Goal: Information Seeking & Learning: Check status

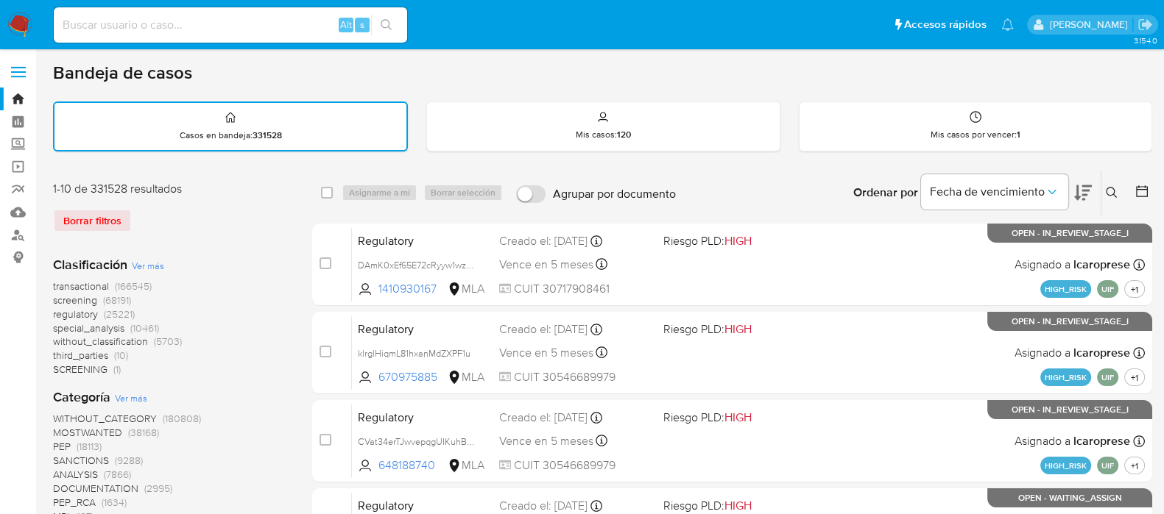
click at [10, 13] on img at bounding box center [19, 25] width 25 height 25
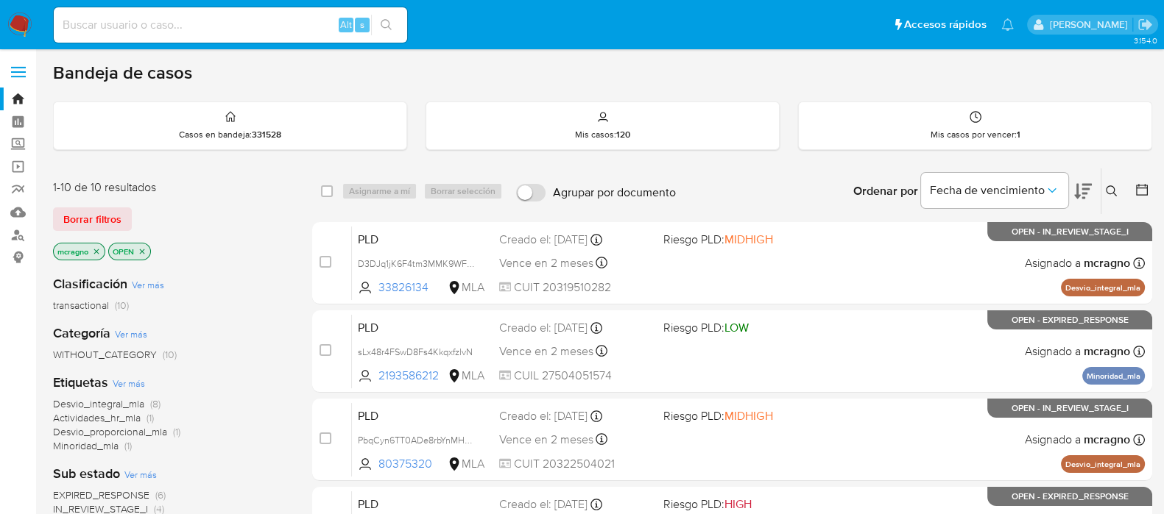
click at [146, 254] on icon "close-filter" at bounding box center [142, 251] width 9 height 9
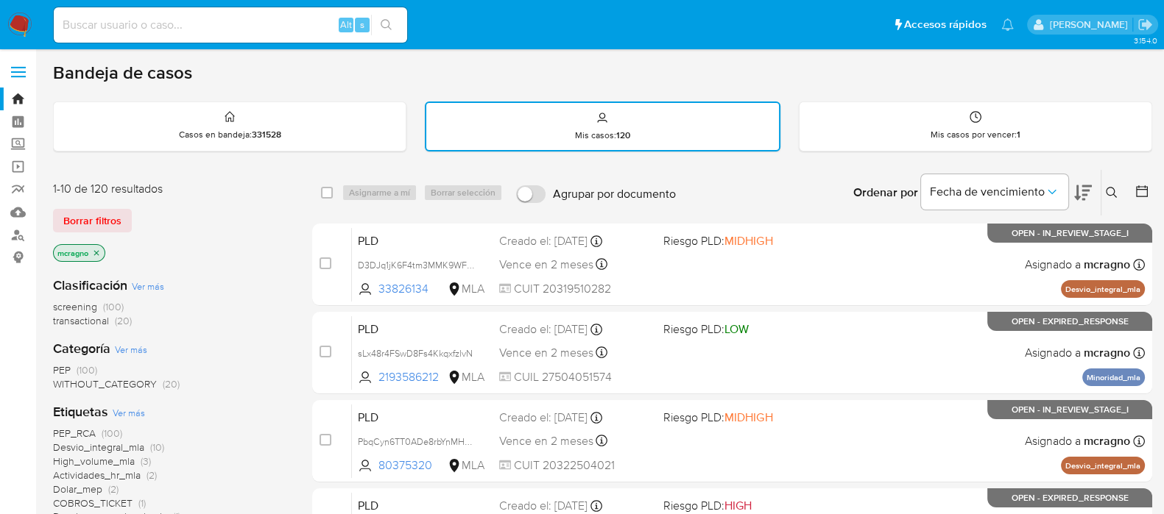
click at [1150, 191] on button at bounding box center [1143, 193] width 18 height 18
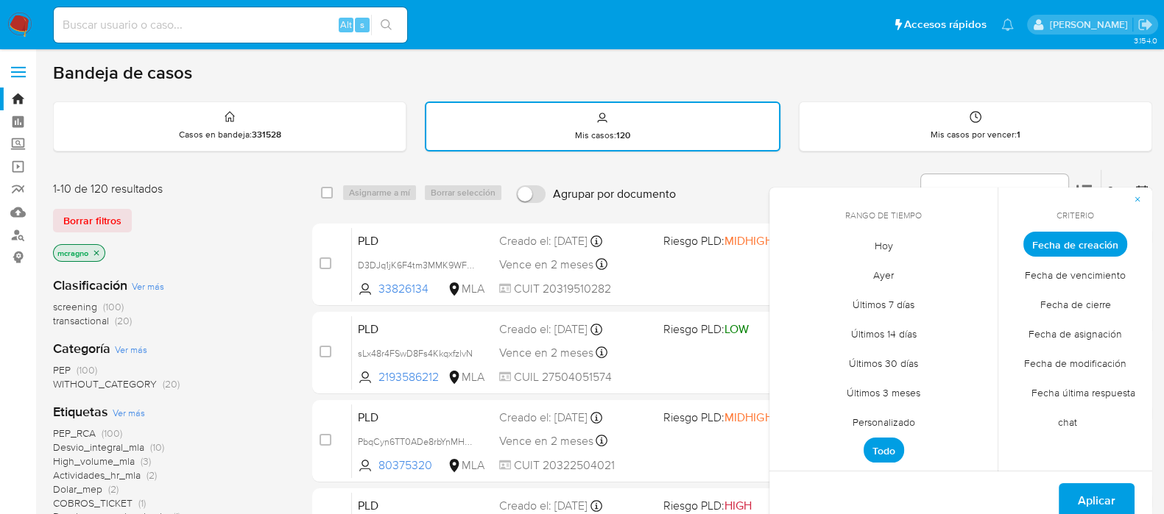
click at [916, 421] on span "Personalizado" at bounding box center [883, 422] width 93 height 30
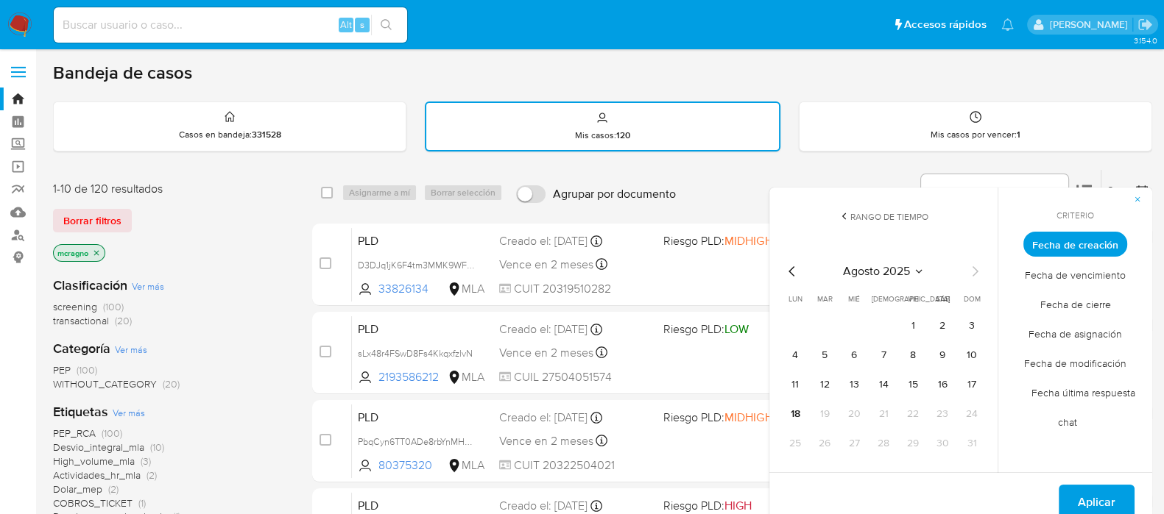
drag, startPoint x: 914, startPoint y: 327, endPoint x: 863, endPoint y: 396, distance: 85.7
click at [914, 329] on button "1" at bounding box center [913, 326] width 24 height 24
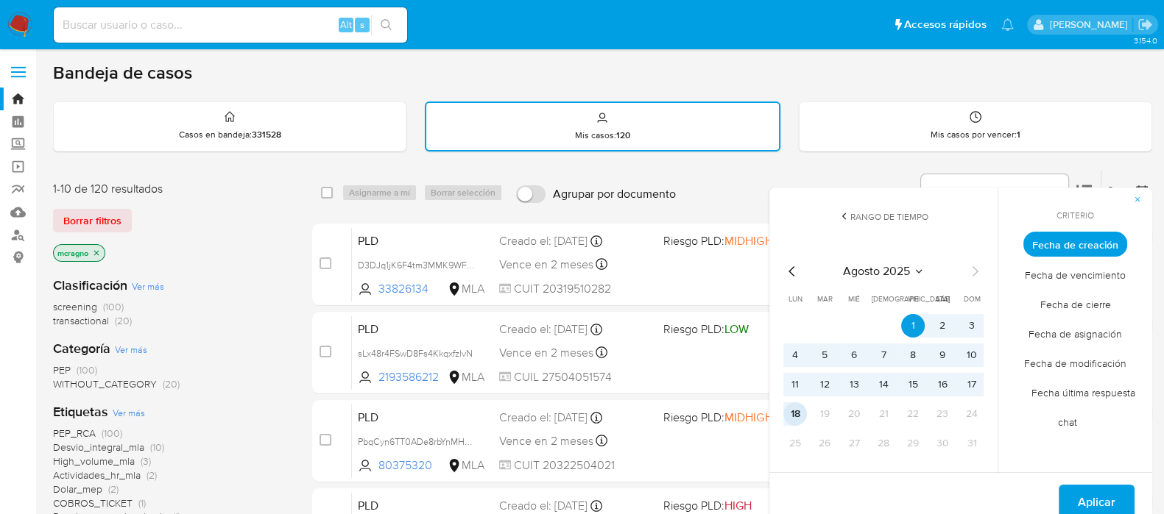
click at [804, 418] on button "18" at bounding box center [795, 415] width 24 height 24
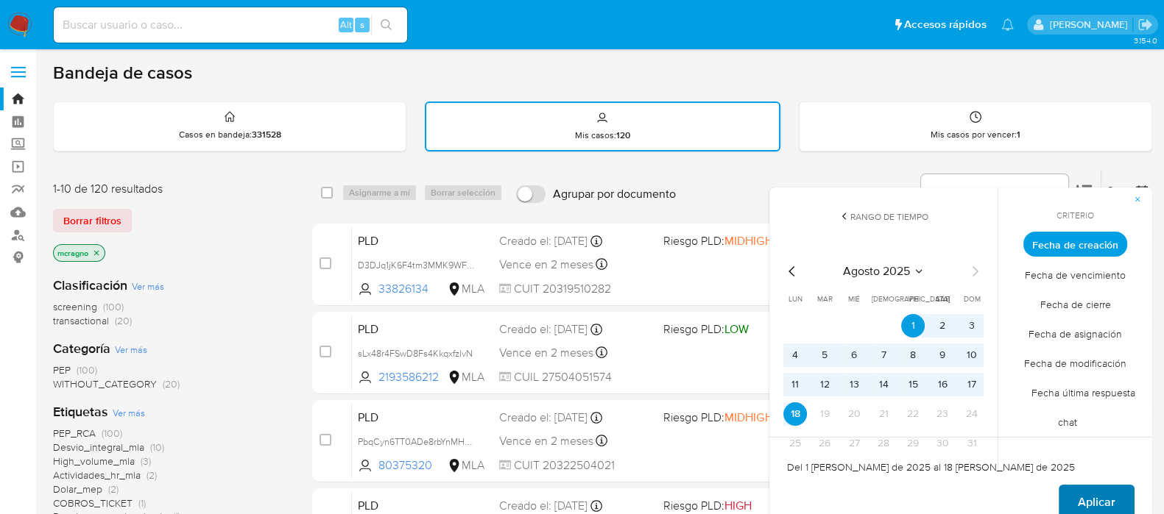
click at [1100, 500] on span "Aplicar" at bounding box center [1096, 502] width 38 height 32
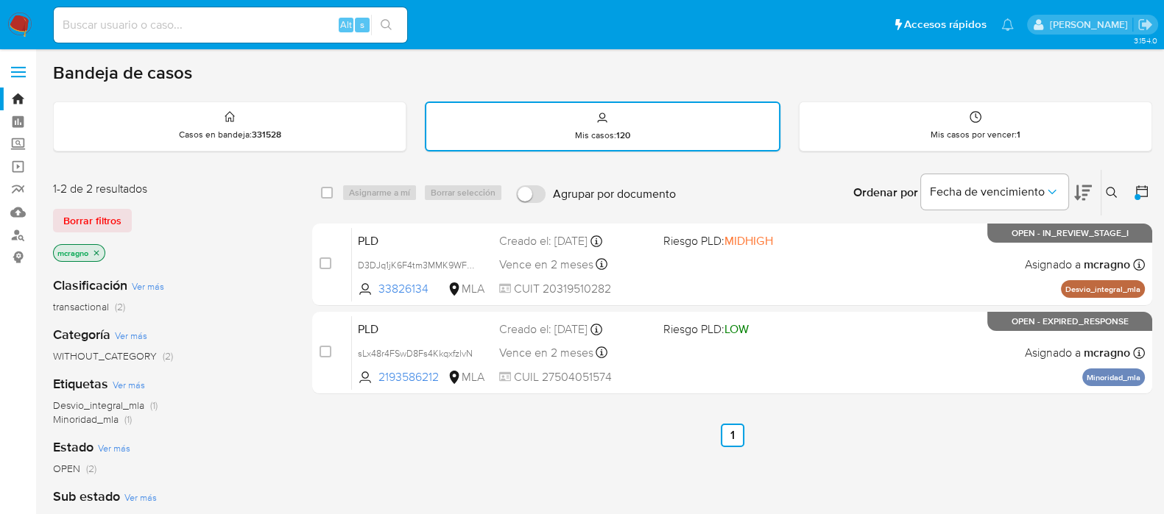
click at [1134, 197] on button at bounding box center [1143, 193] width 18 height 18
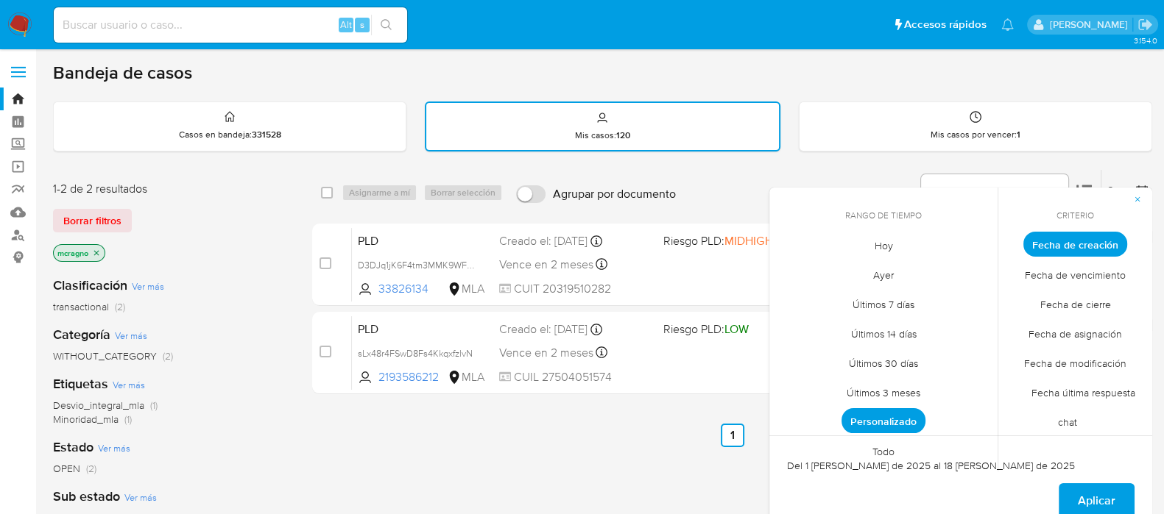
click at [878, 442] on span "Todo" at bounding box center [883, 451] width 53 height 30
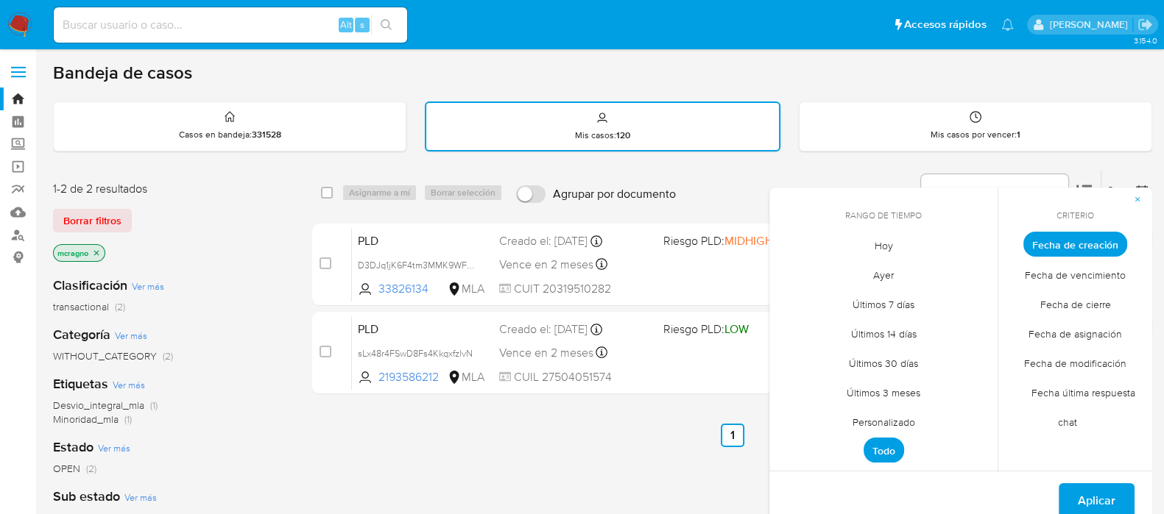
click at [1079, 477] on div "Aplicar" at bounding box center [960, 501] width 383 height 60
click at [1085, 491] on span "Aplicar" at bounding box center [1096, 501] width 38 height 32
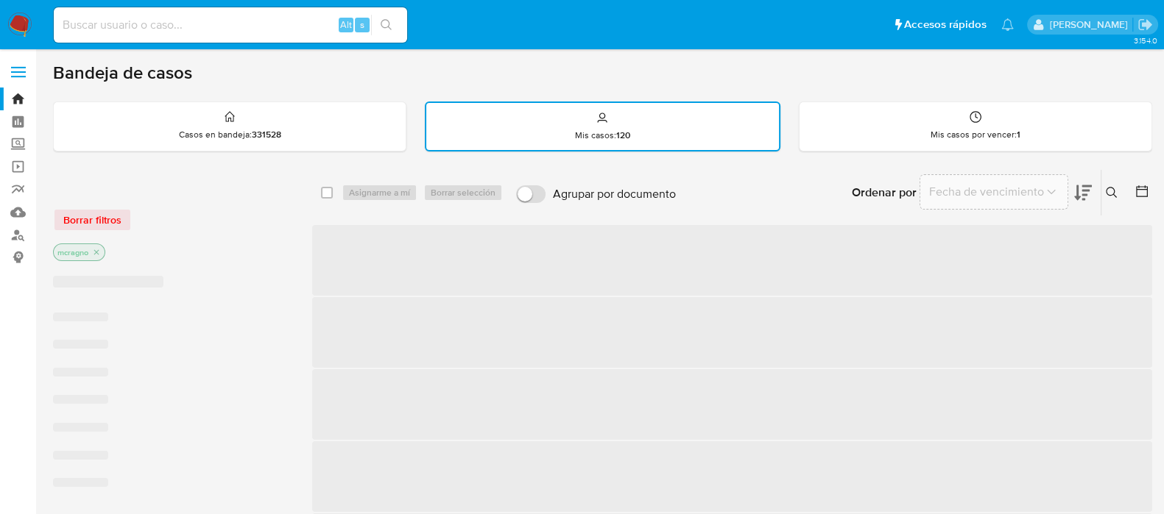
click at [1113, 191] on icon at bounding box center [1110, 192] width 11 height 11
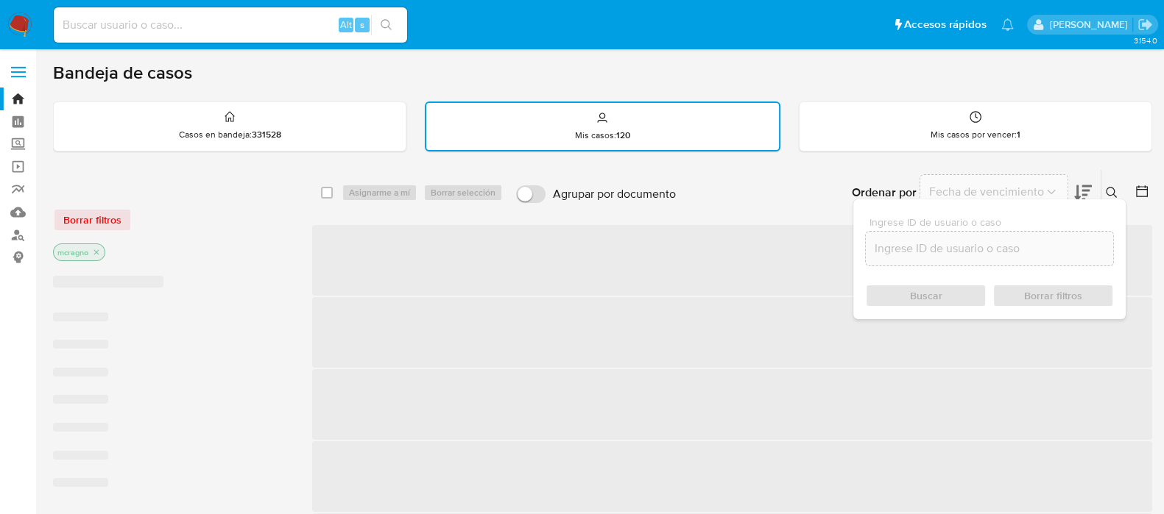
click at [987, 244] on input at bounding box center [988, 248] width 247 height 19
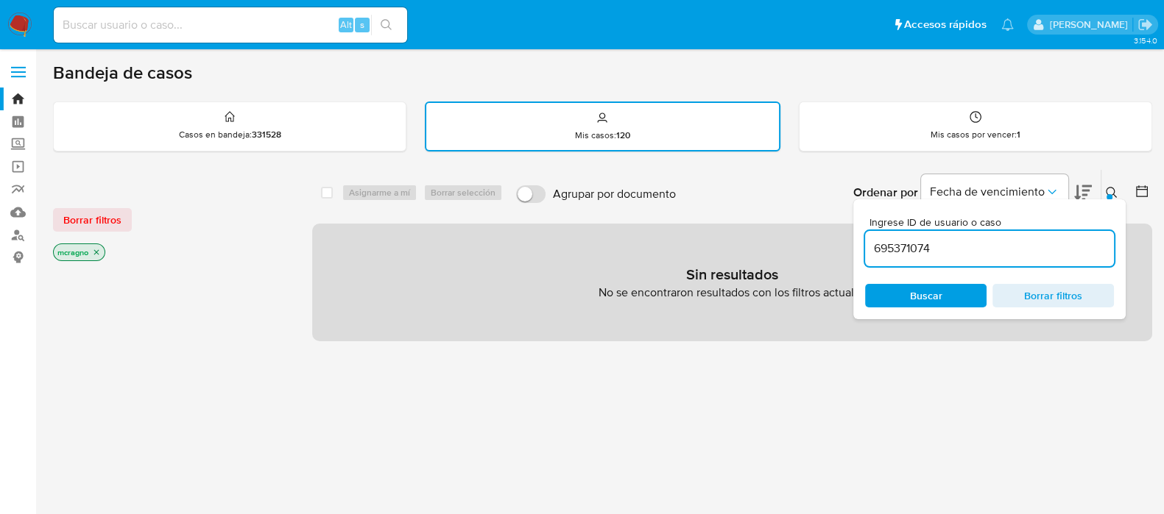
click at [1106, 189] on icon at bounding box center [1111, 193] width 12 height 12
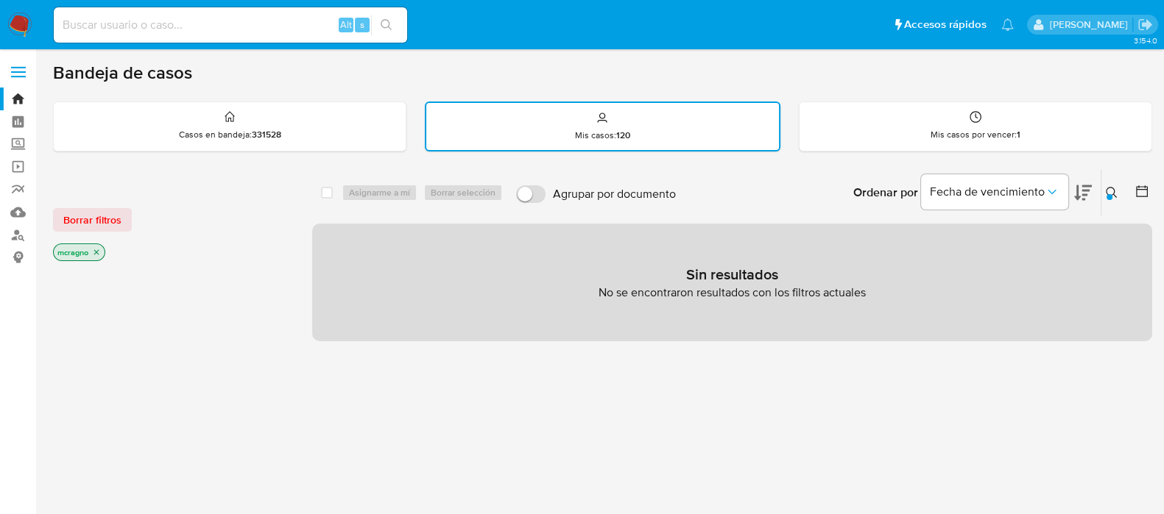
click at [101, 248] on icon "close-filter" at bounding box center [96, 252] width 9 height 9
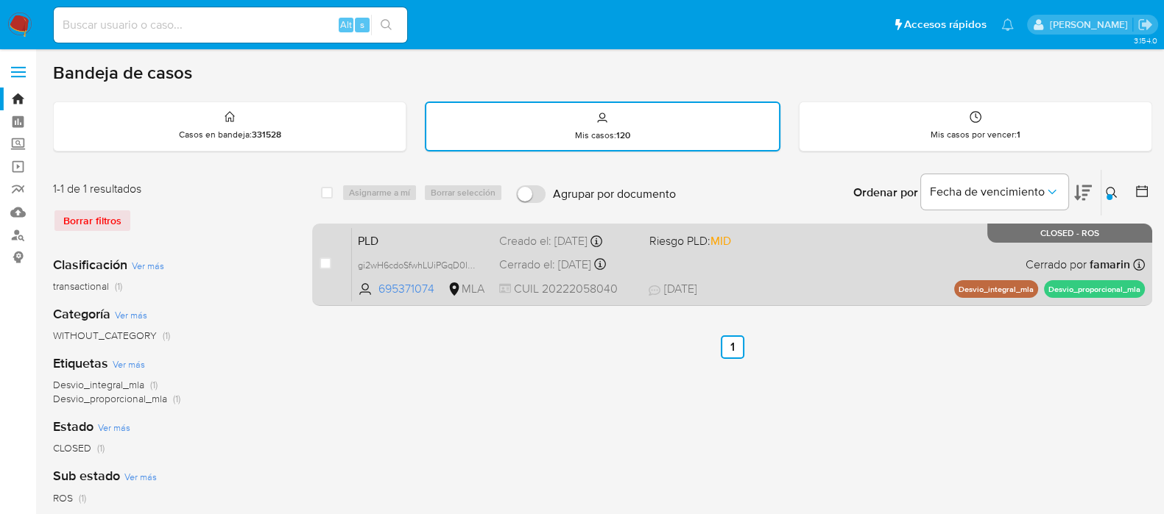
click at [895, 286] on span "11/07/2025 11/07/2025 16:13" at bounding box center [792, 289] width 288 height 16
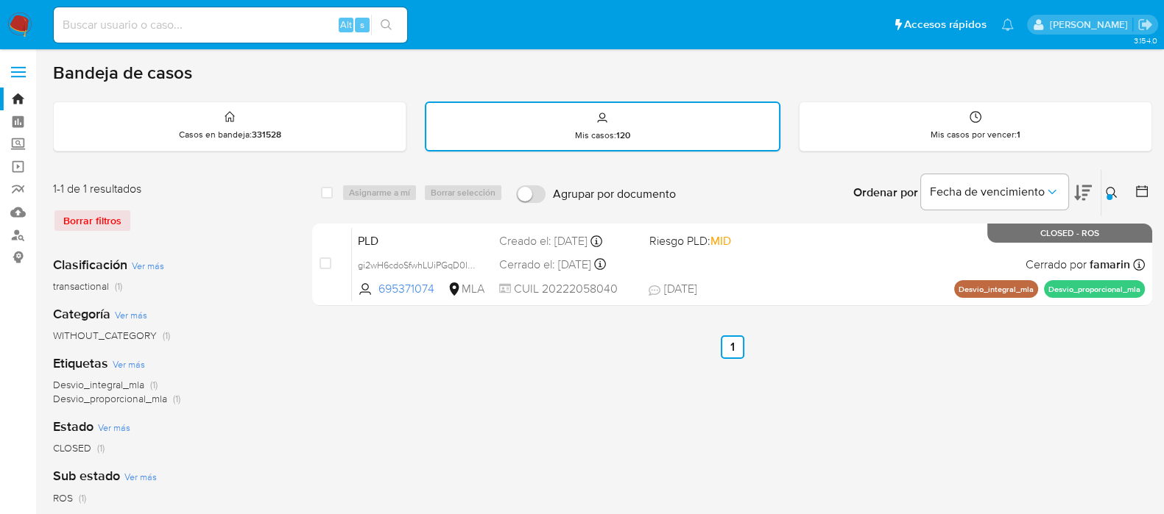
click at [1104, 194] on button at bounding box center [1113, 193] width 24 height 18
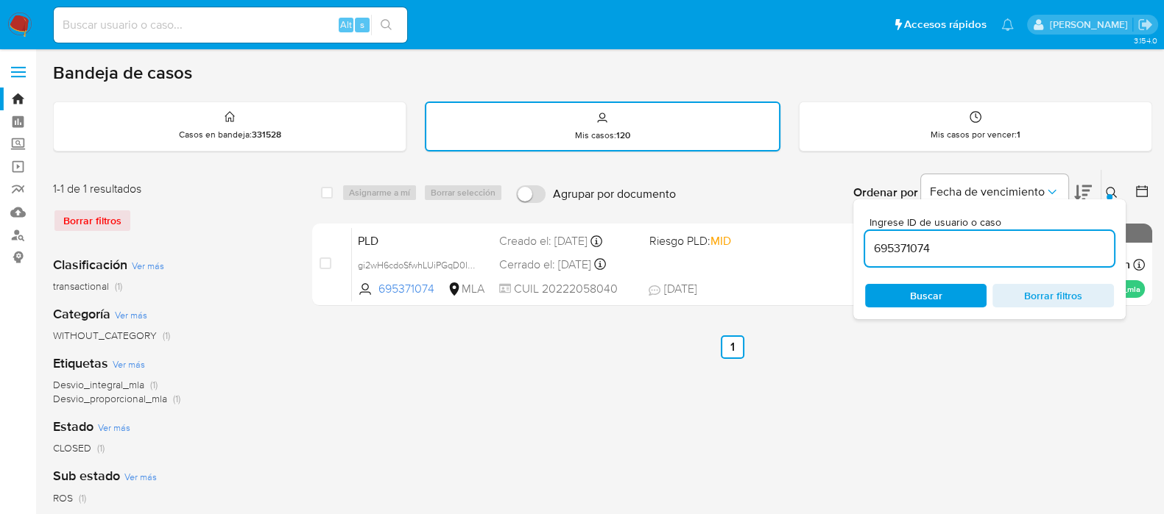
click at [902, 252] on input "695371074" at bounding box center [989, 248] width 249 height 19
type input "614377027"
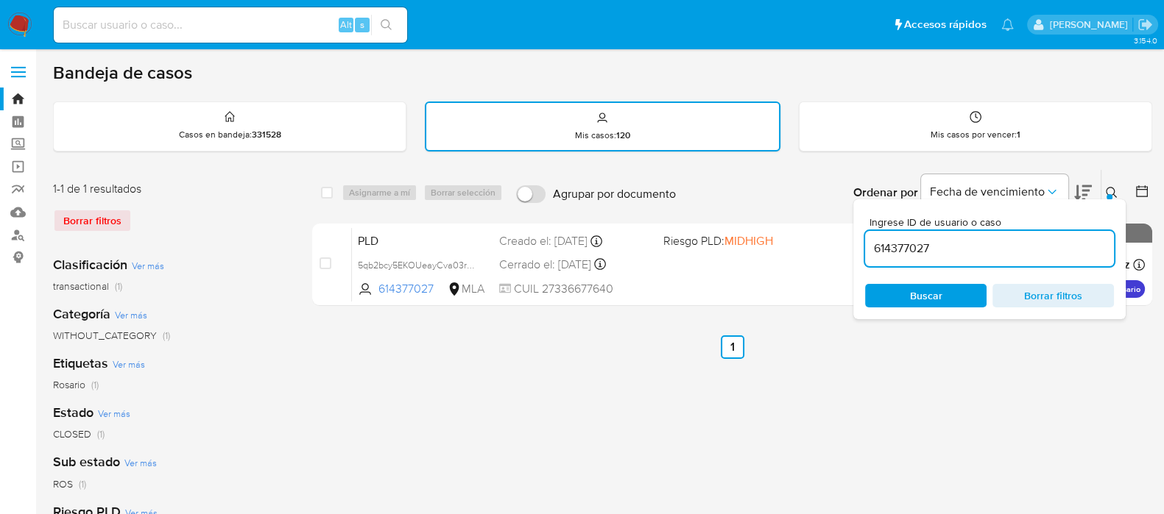
click at [1106, 194] on div at bounding box center [1109, 197] width 6 height 6
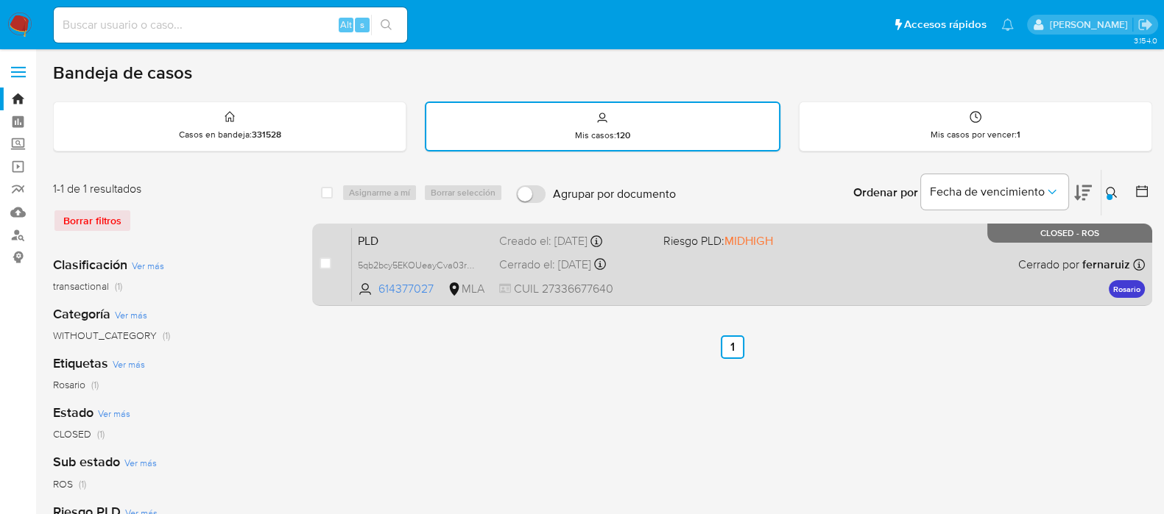
click at [808, 270] on div "PLD 5qb2bcy5EKOUeayCva03rytY 614377027 MLA Riesgo PLD: MIDHIGH Creado el: 12/12…" at bounding box center [748, 264] width 793 height 74
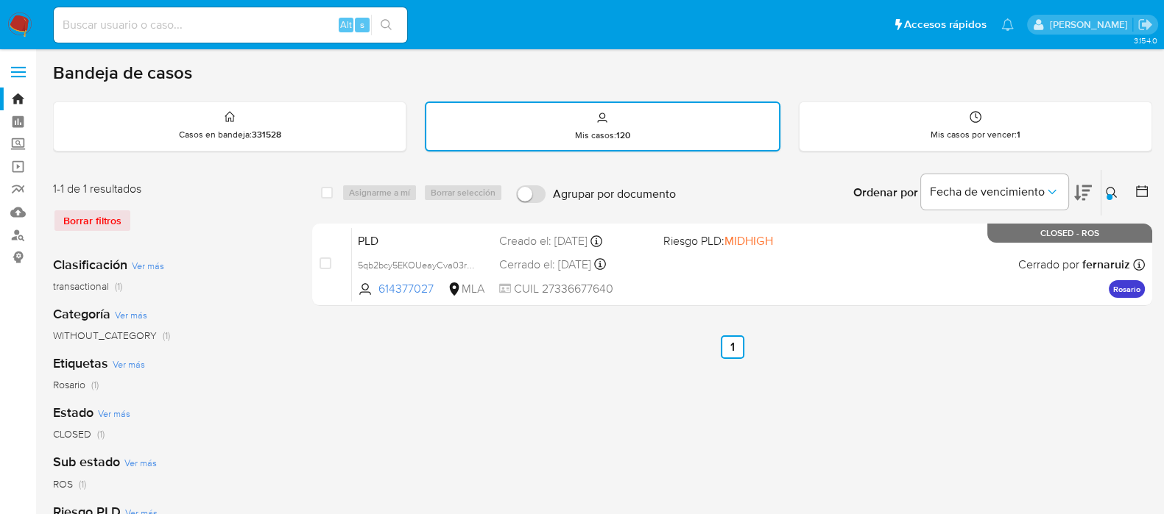
click at [24, 24] on img at bounding box center [19, 25] width 25 height 25
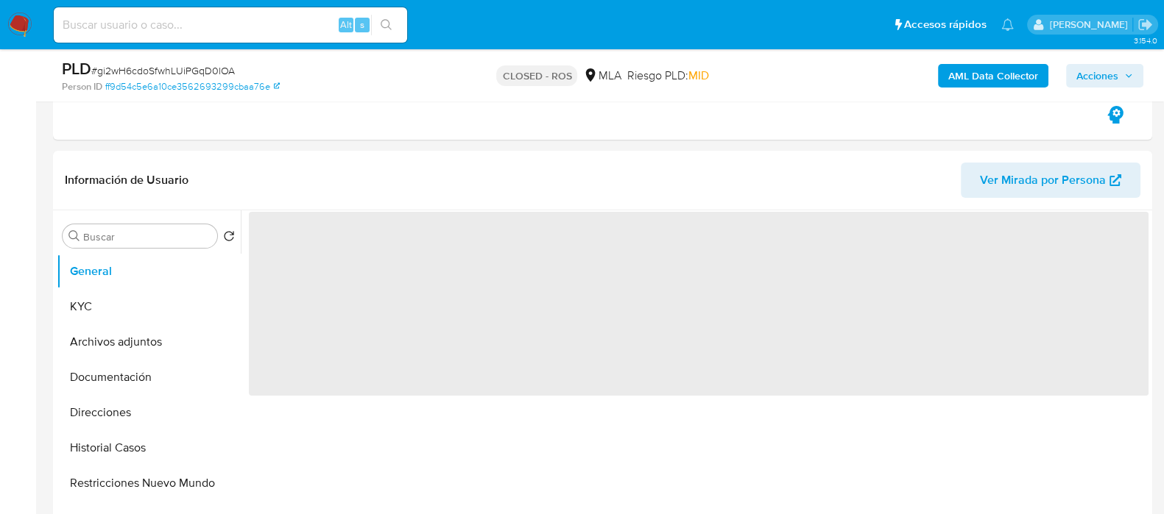
scroll to position [460, 0]
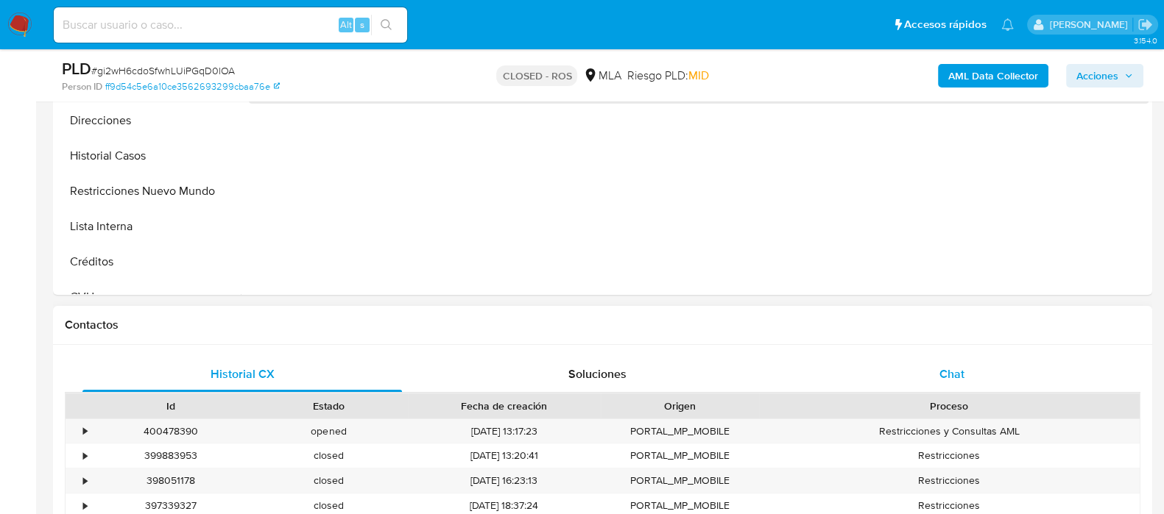
click at [942, 383] on div "Chat" at bounding box center [951, 374] width 319 height 35
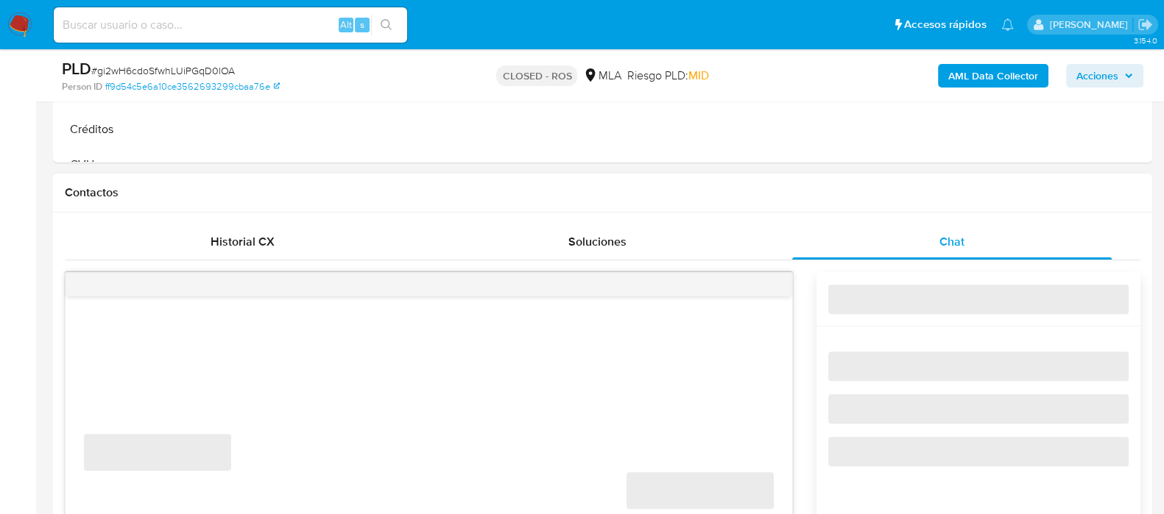
scroll to position [643, 0]
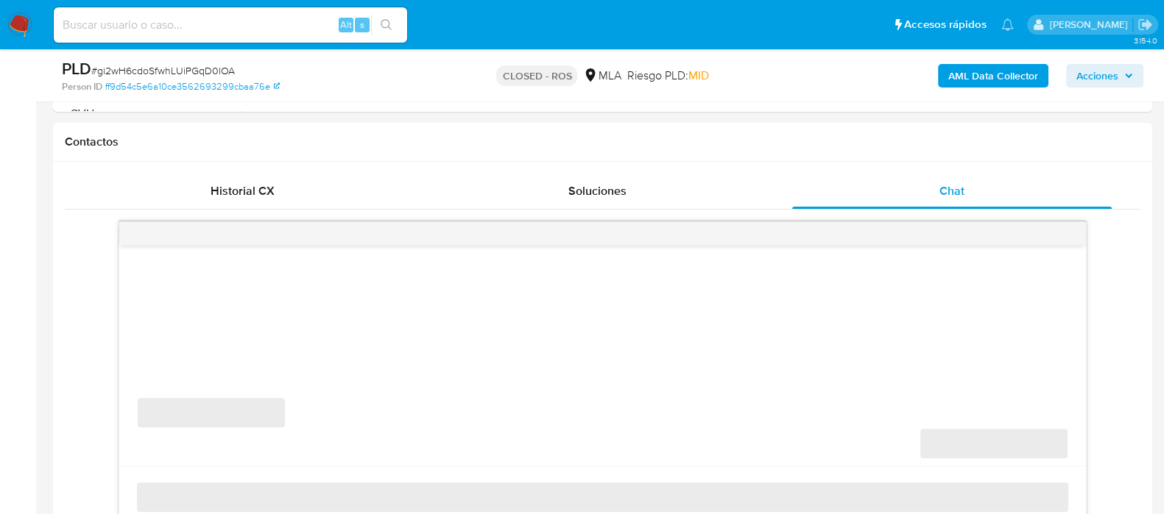
select select "10"
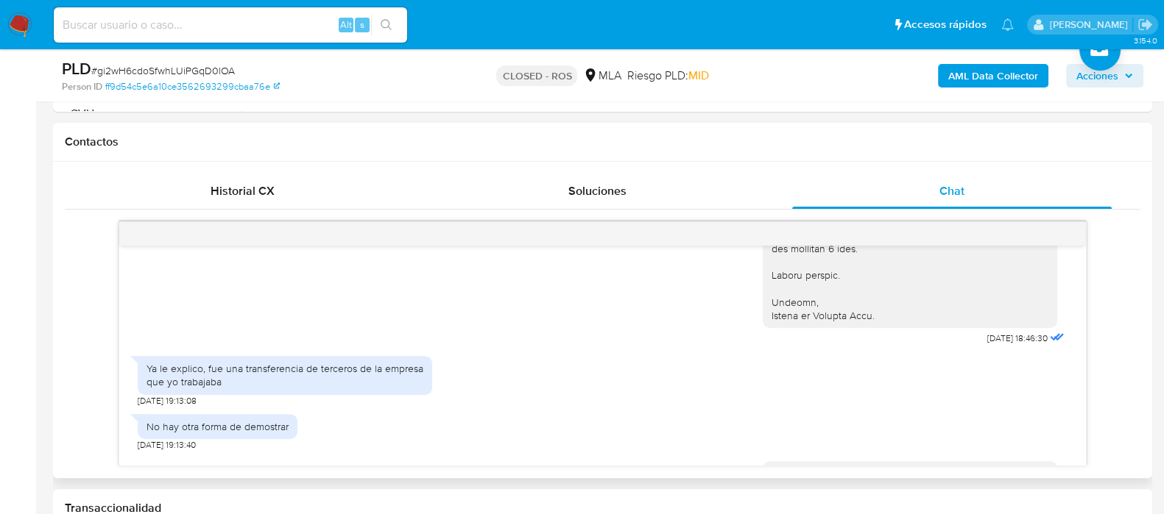
scroll to position [588, 0]
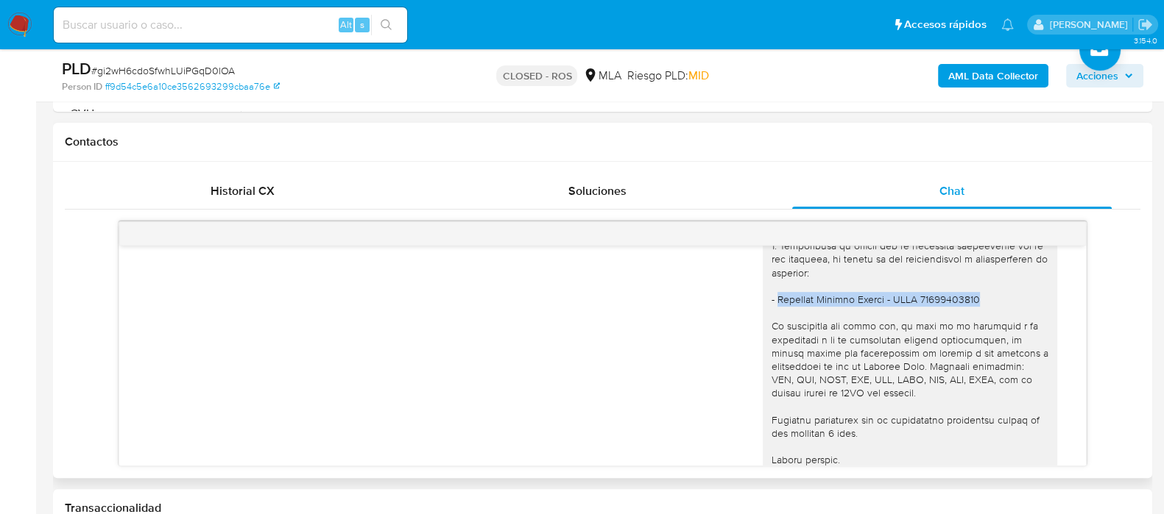
drag, startPoint x: 763, startPoint y: 285, endPoint x: 971, endPoint y: 287, distance: 208.3
click at [971, 287] on div at bounding box center [909, 253] width 277 height 509
copy div "Giuliani Jessica Andrea - CUIT 27375574700"
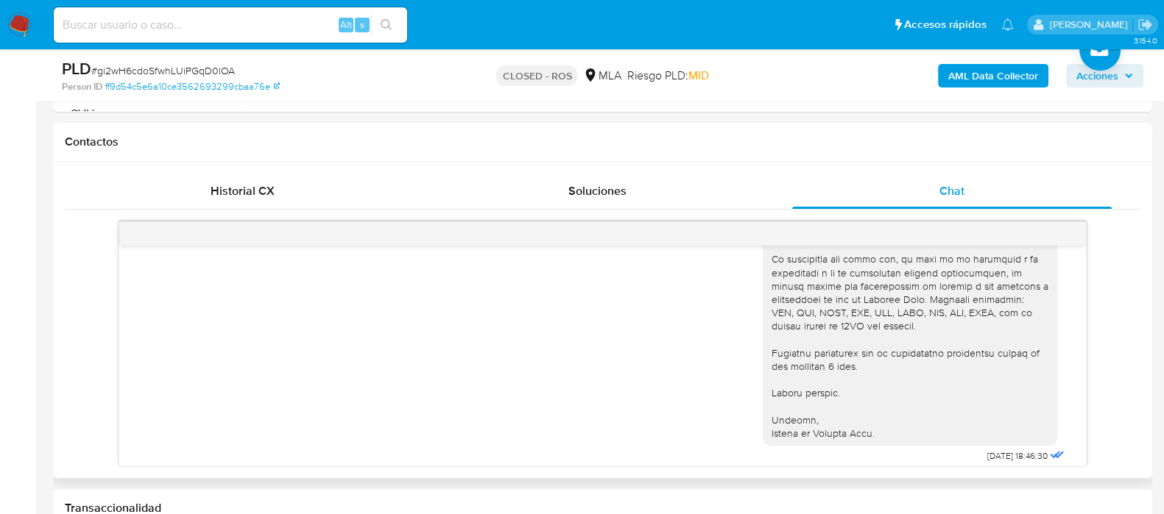
scroll to position [680, 0]
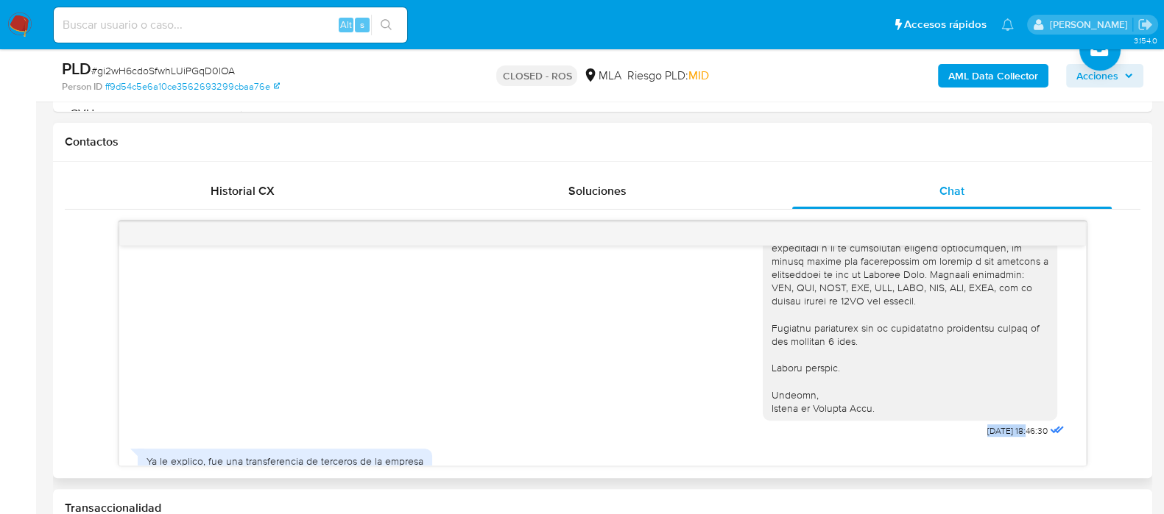
drag, startPoint x: 982, startPoint y: 414, endPoint x: 997, endPoint y: 416, distance: 14.8
click at [997, 416] on div "11/07/2025 18:46:30" at bounding box center [914, 165] width 305 height 551
copy span "11/07/2025"
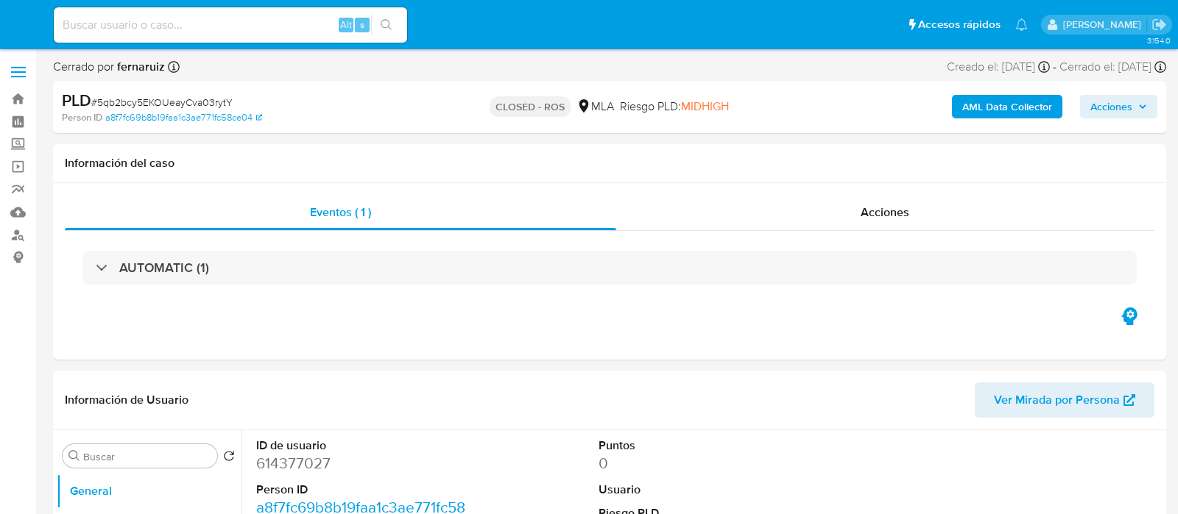
select select "10"
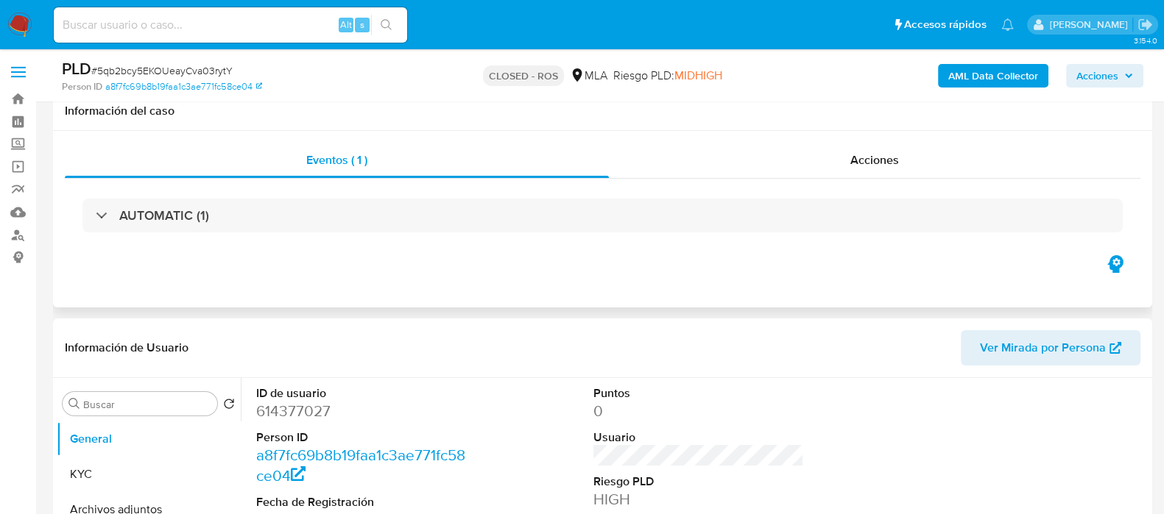
scroll to position [276, 0]
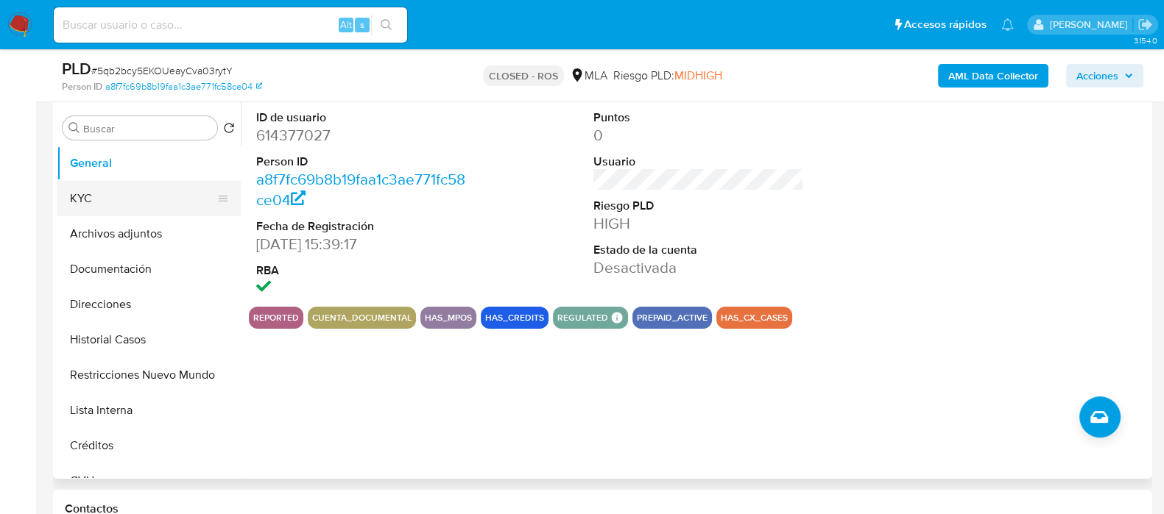
click at [132, 208] on button "KYC" at bounding box center [143, 198] width 172 height 35
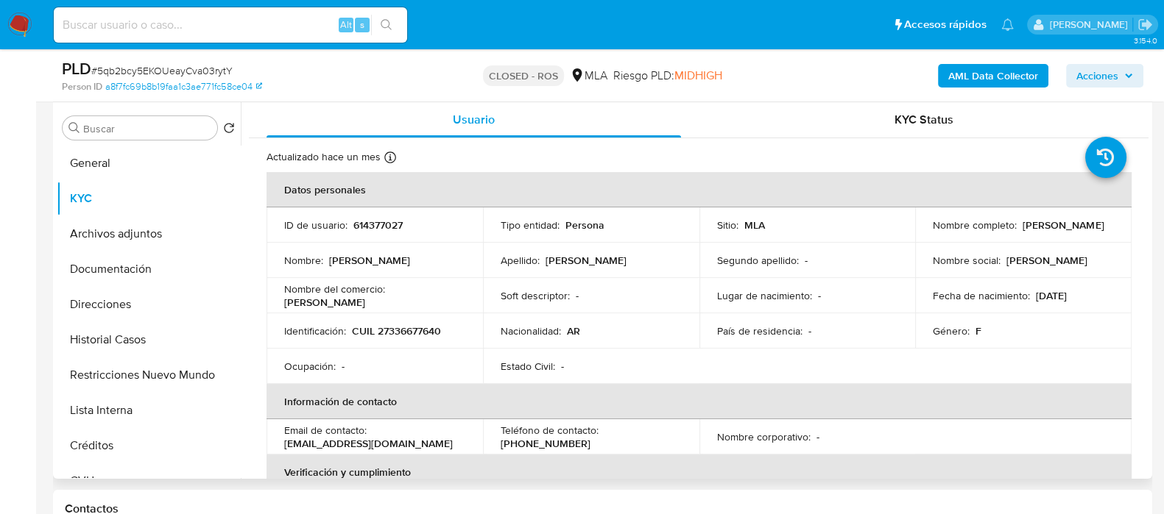
click at [407, 325] on p "CUIL 27336677640" at bounding box center [396, 331] width 89 height 13
copy p "27336677640"
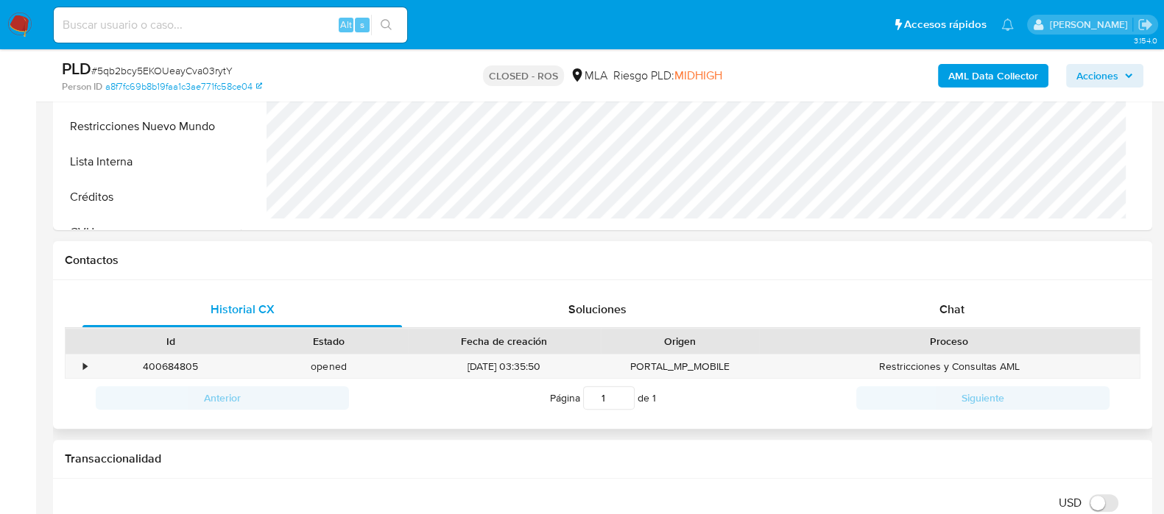
scroll to position [552, 0]
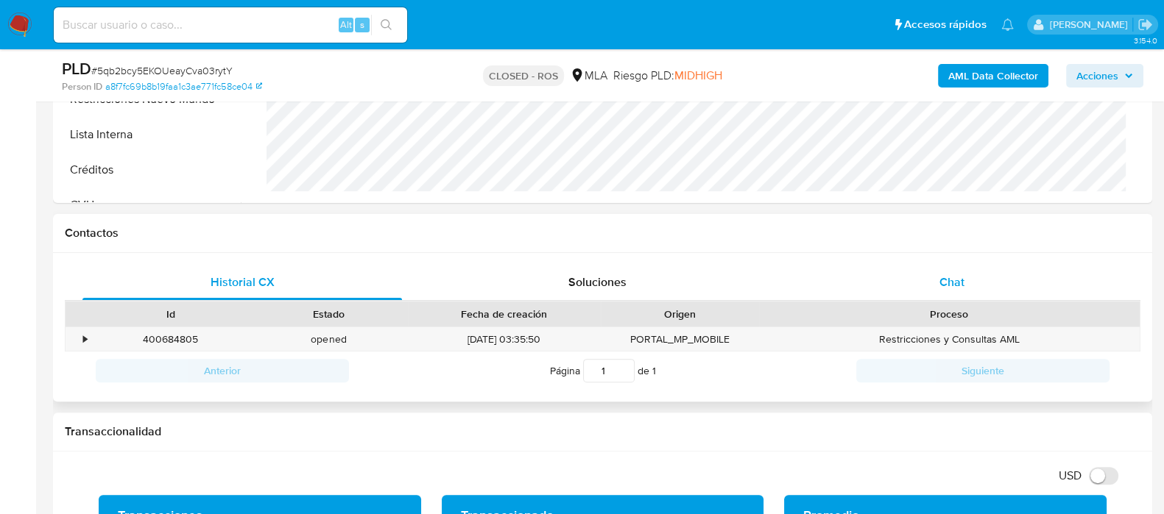
click at [952, 274] on span "Chat" at bounding box center [951, 282] width 25 height 17
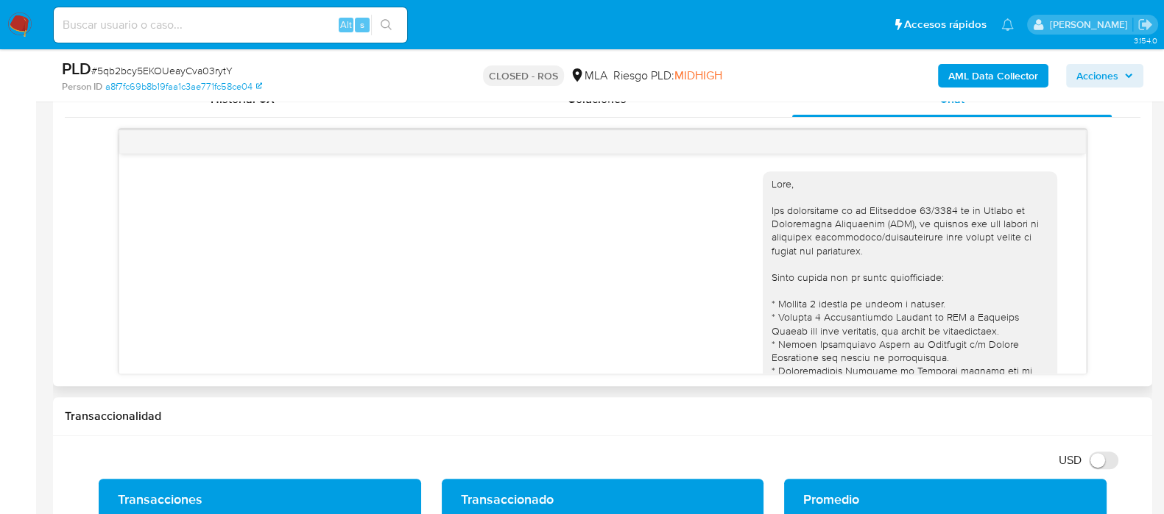
scroll to position [0, 0]
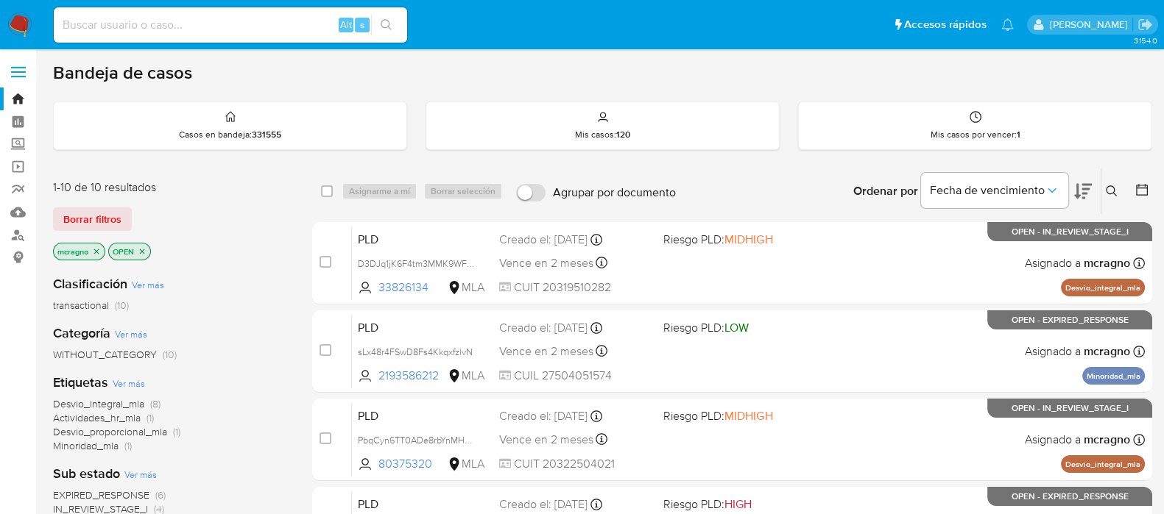
click at [144, 253] on icon "close-filter" at bounding box center [142, 251] width 9 height 9
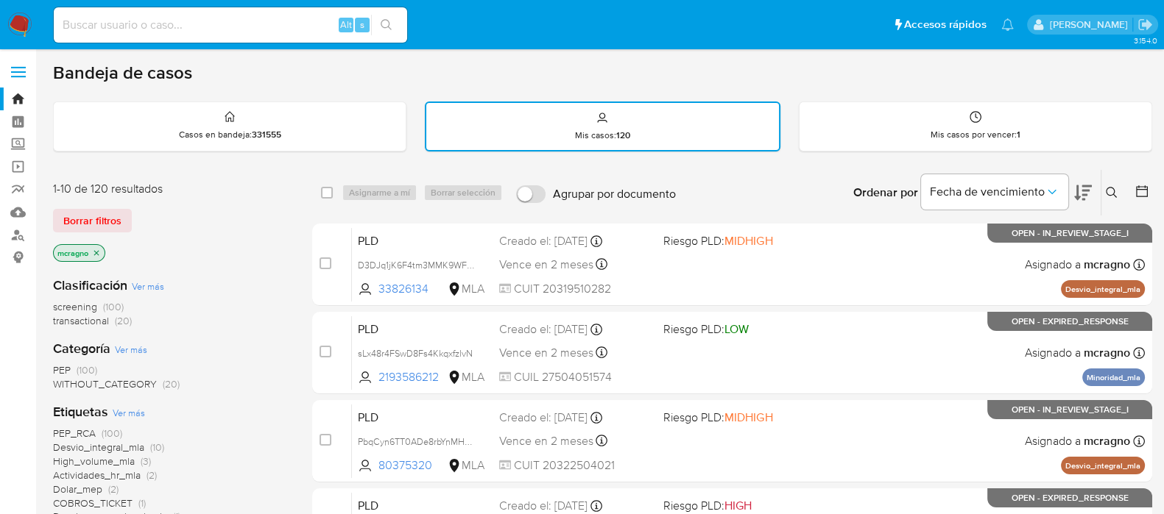
click at [1143, 196] on icon at bounding box center [1141, 191] width 15 height 15
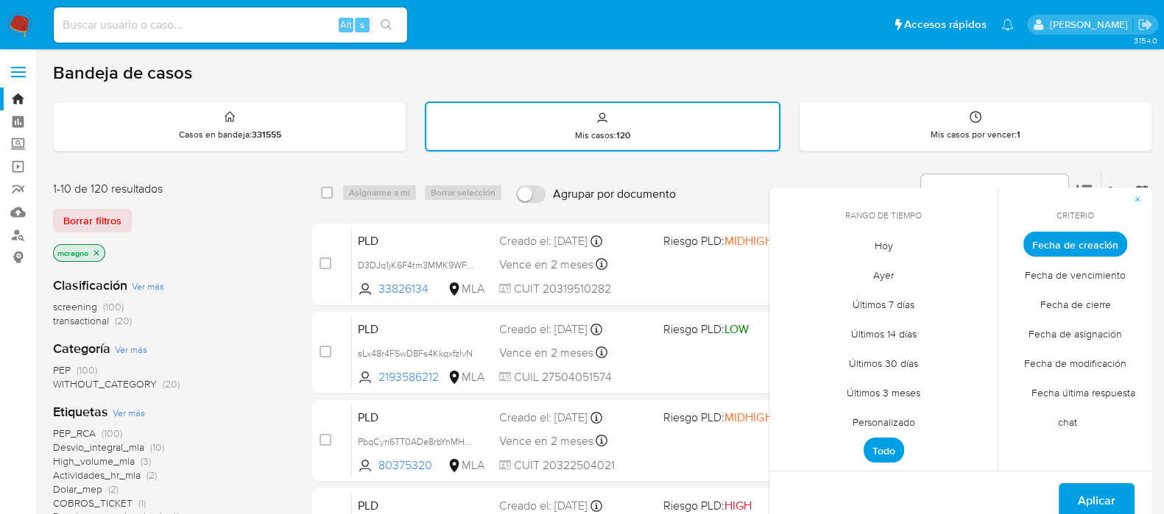
click at [887, 418] on span "Personalizado" at bounding box center [883, 422] width 93 height 30
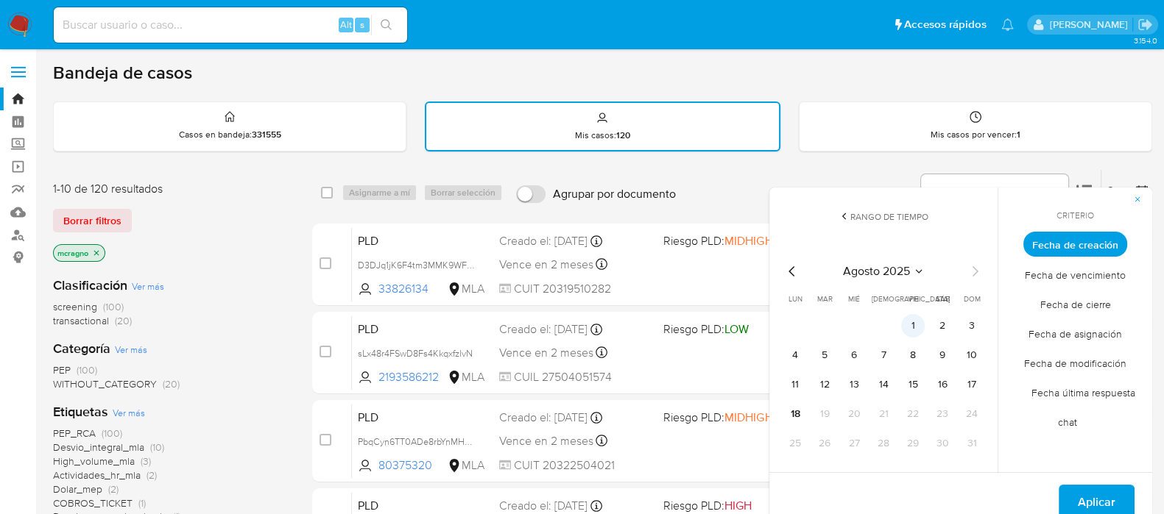
click at [910, 330] on button "1" at bounding box center [913, 326] width 24 height 24
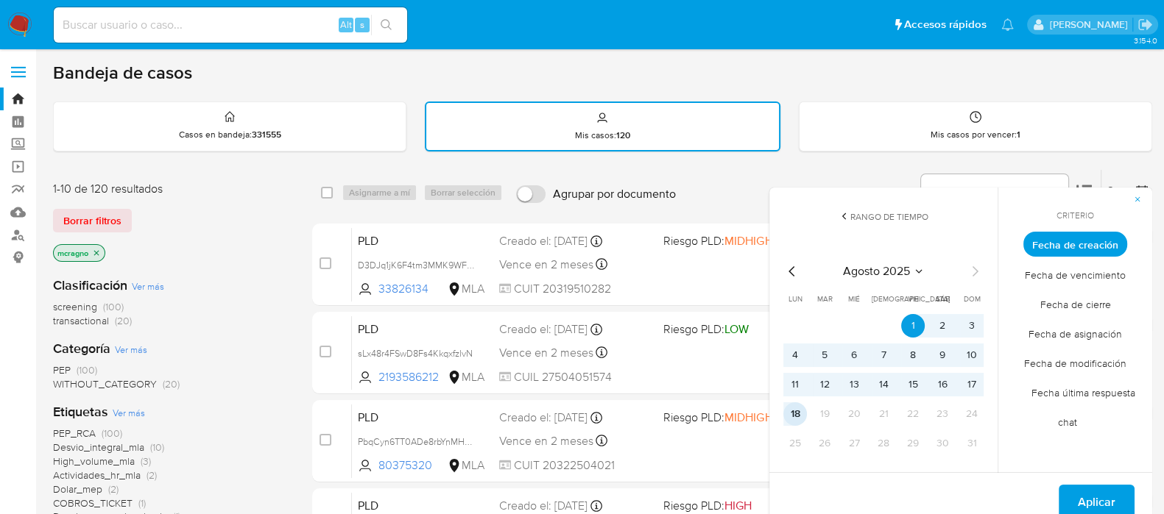
drag, startPoint x: 791, startPoint y: 414, endPoint x: 1026, endPoint y: 480, distance: 243.9
click at [791, 414] on button "18" at bounding box center [795, 415] width 24 height 24
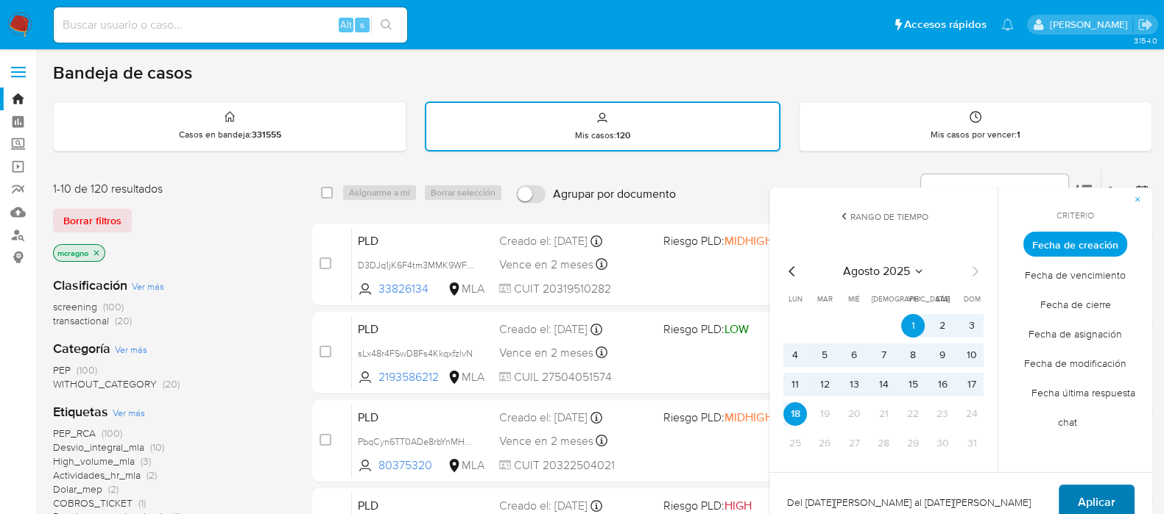
click at [1105, 506] on span "Aplicar" at bounding box center [1096, 502] width 38 height 32
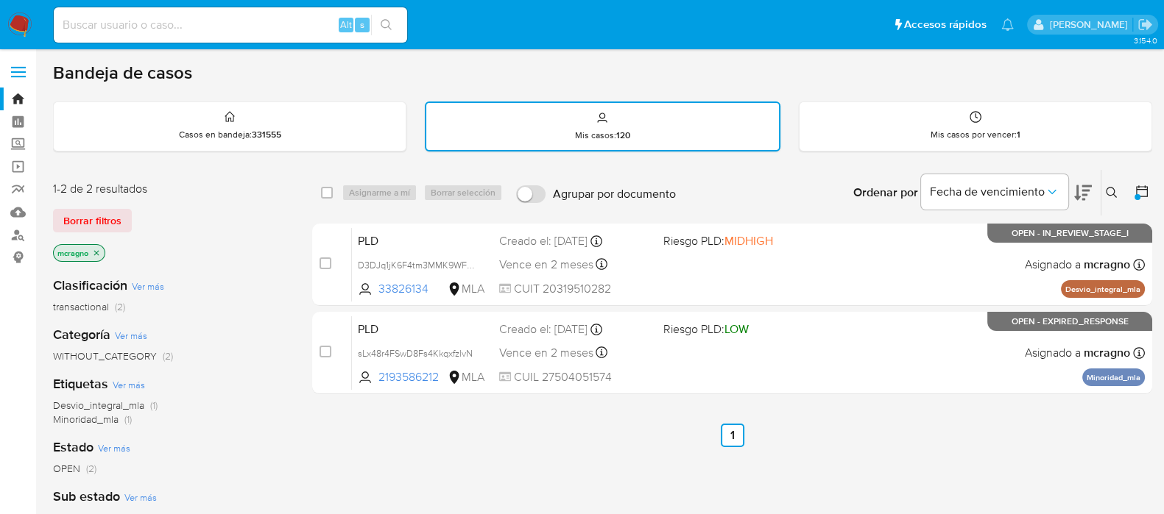
click at [1137, 187] on icon at bounding box center [1141, 191] width 15 height 15
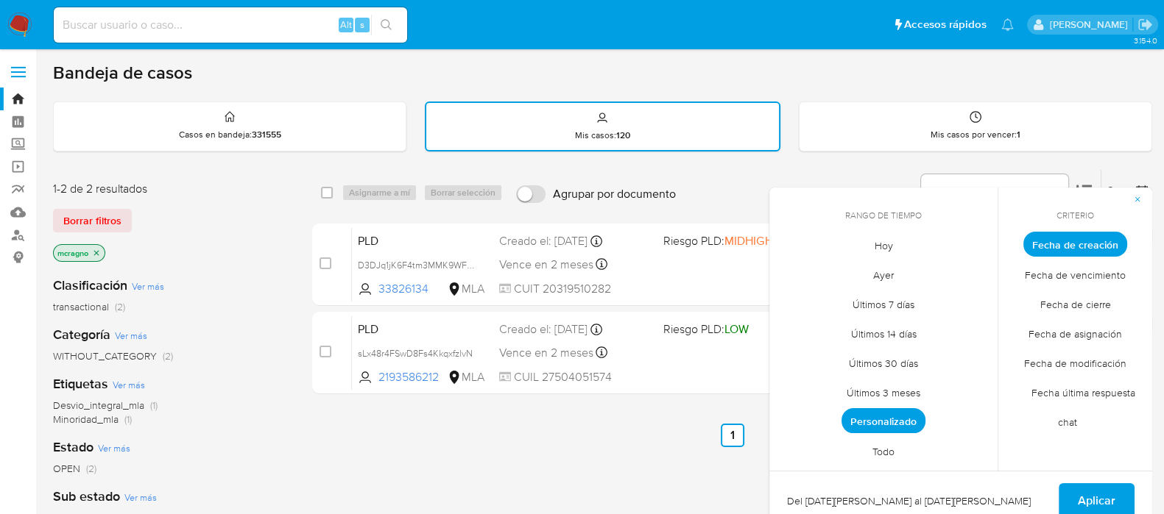
click at [892, 439] on span "Todo" at bounding box center [883, 451] width 53 height 30
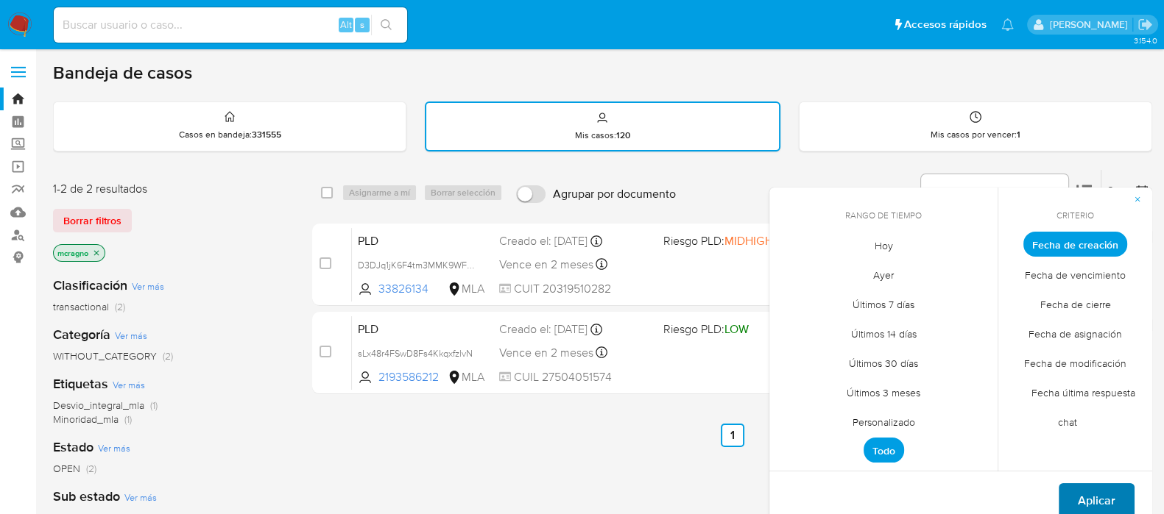
click at [1101, 491] on span "Aplicar" at bounding box center [1096, 501] width 38 height 32
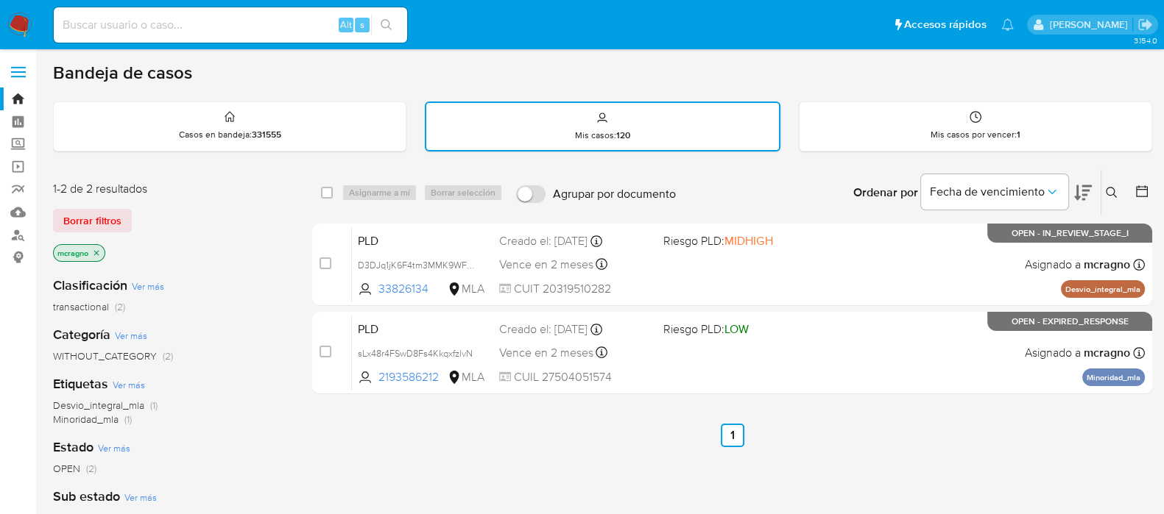
click at [18, 31] on img at bounding box center [19, 25] width 25 height 25
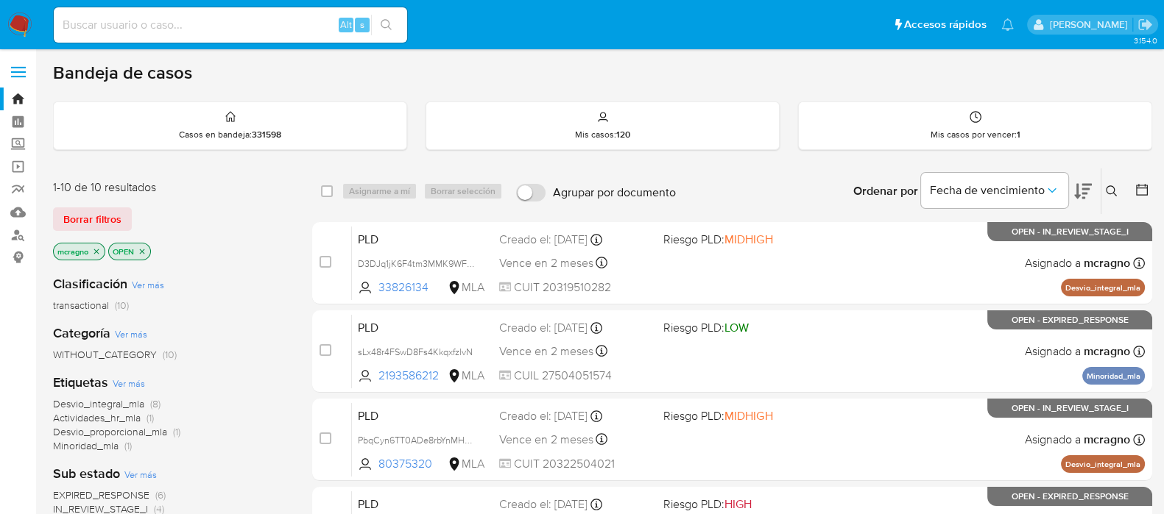
click at [146, 252] on icon "close-filter" at bounding box center [142, 251] width 9 height 9
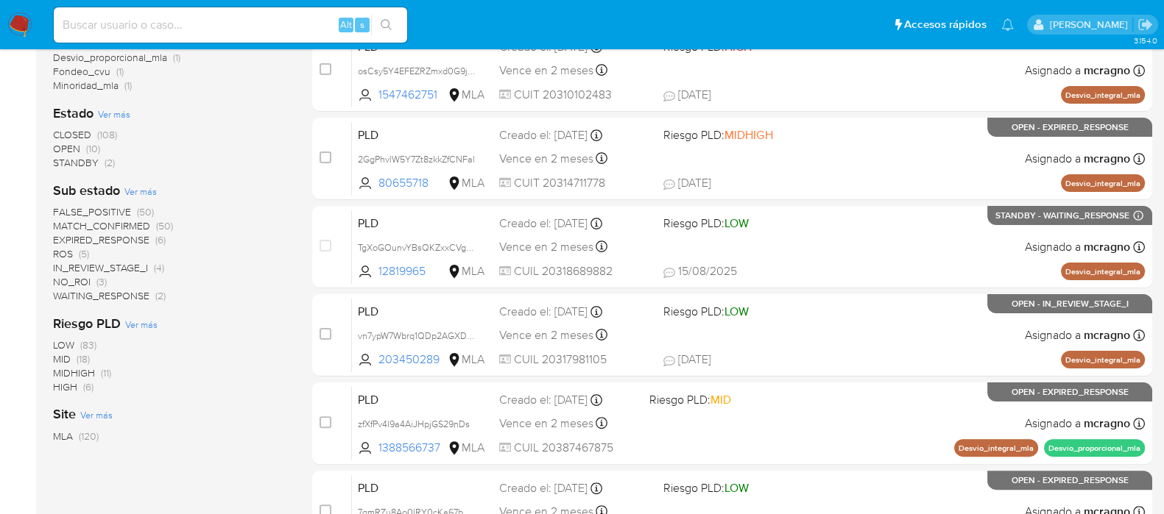
scroll to position [460, 0]
click at [15, 26] on img at bounding box center [19, 25] width 25 height 25
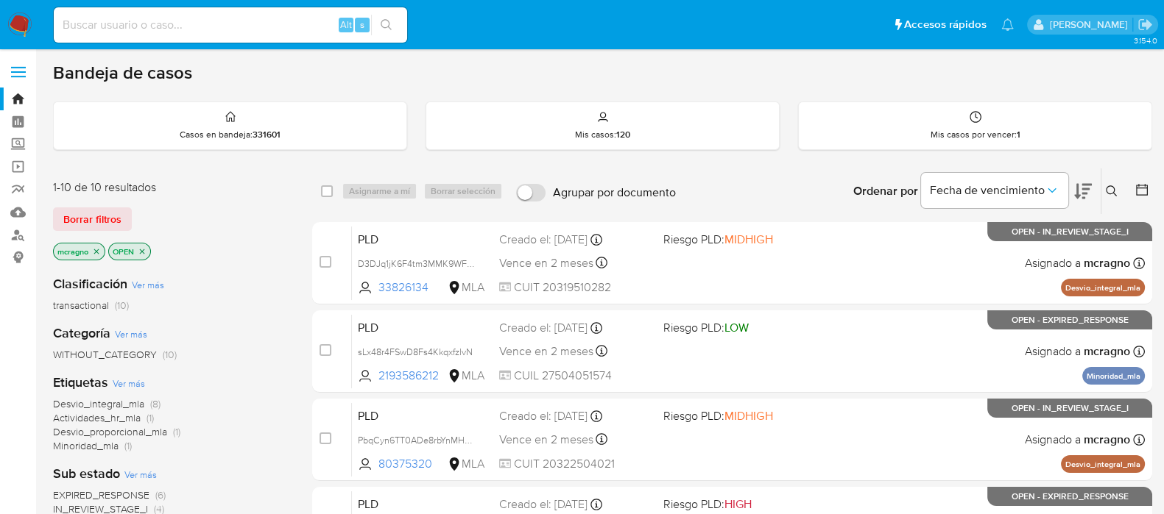
click at [144, 249] on icon "close-filter" at bounding box center [142, 251] width 5 height 5
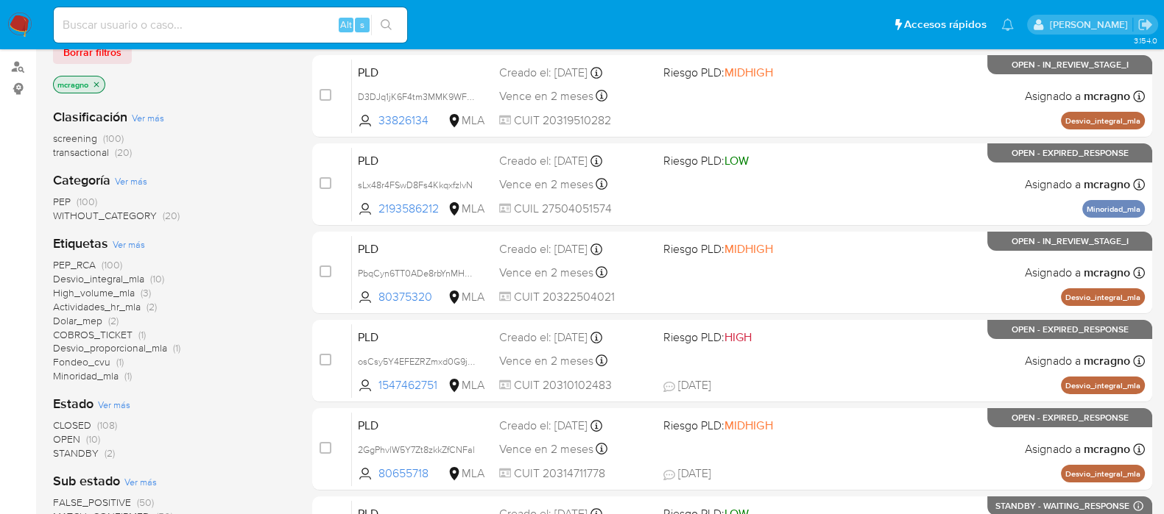
scroll to position [367, 0]
